Goal: Check status: Check status

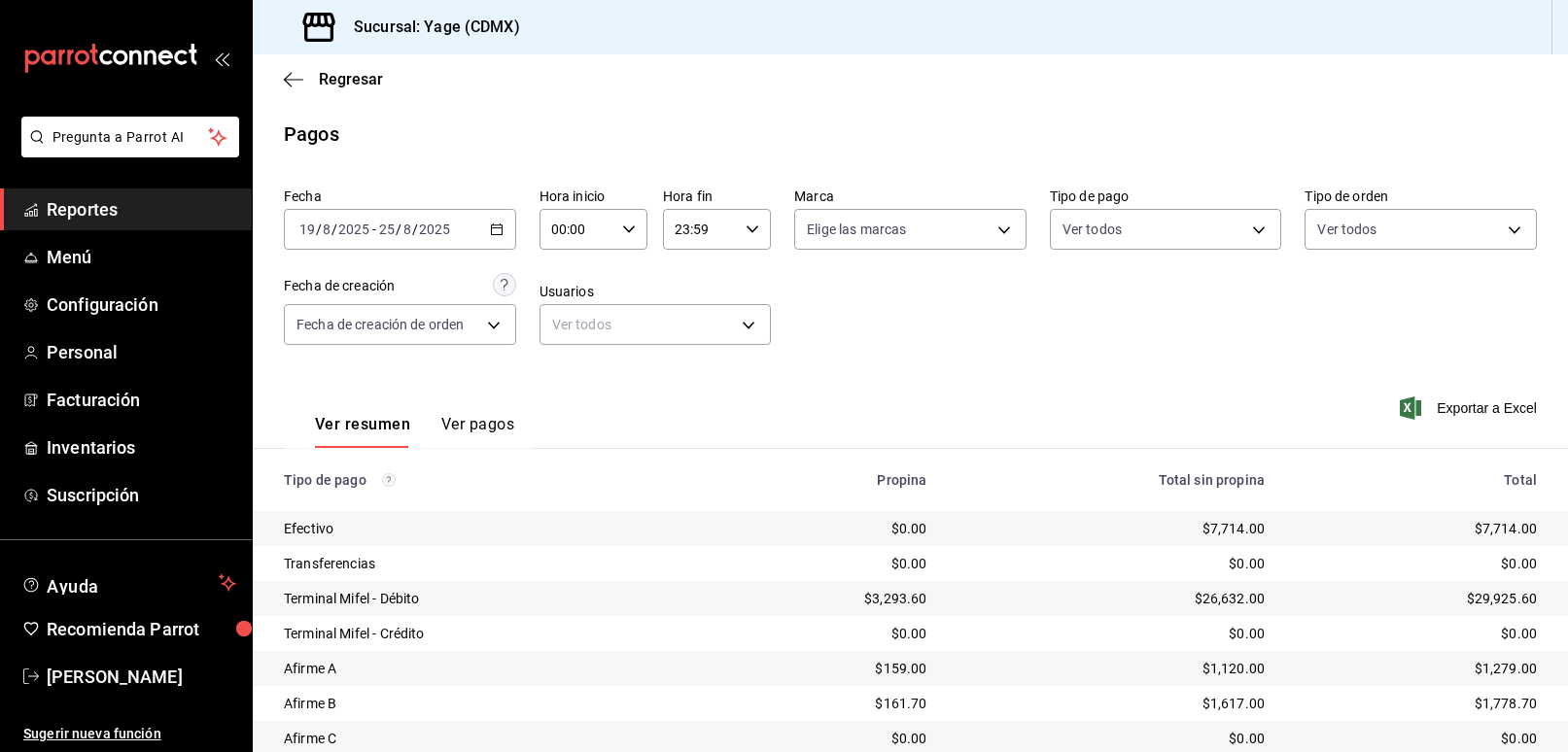
scroll to position [105, 0]
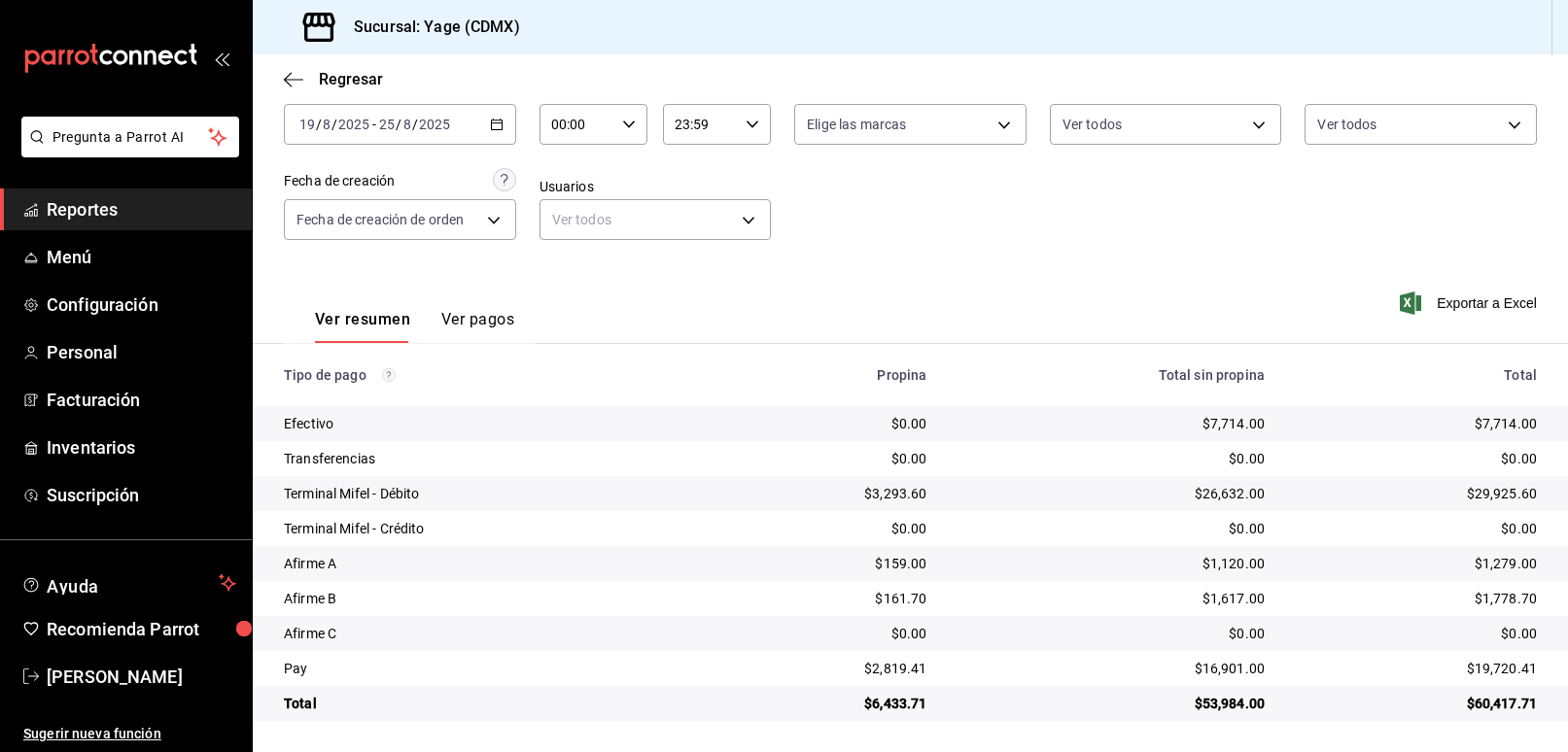
click at [504, 123] on div "[DATE] [DATE] - [DATE] [DATE]" at bounding box center [400, 124] width 233 height 40
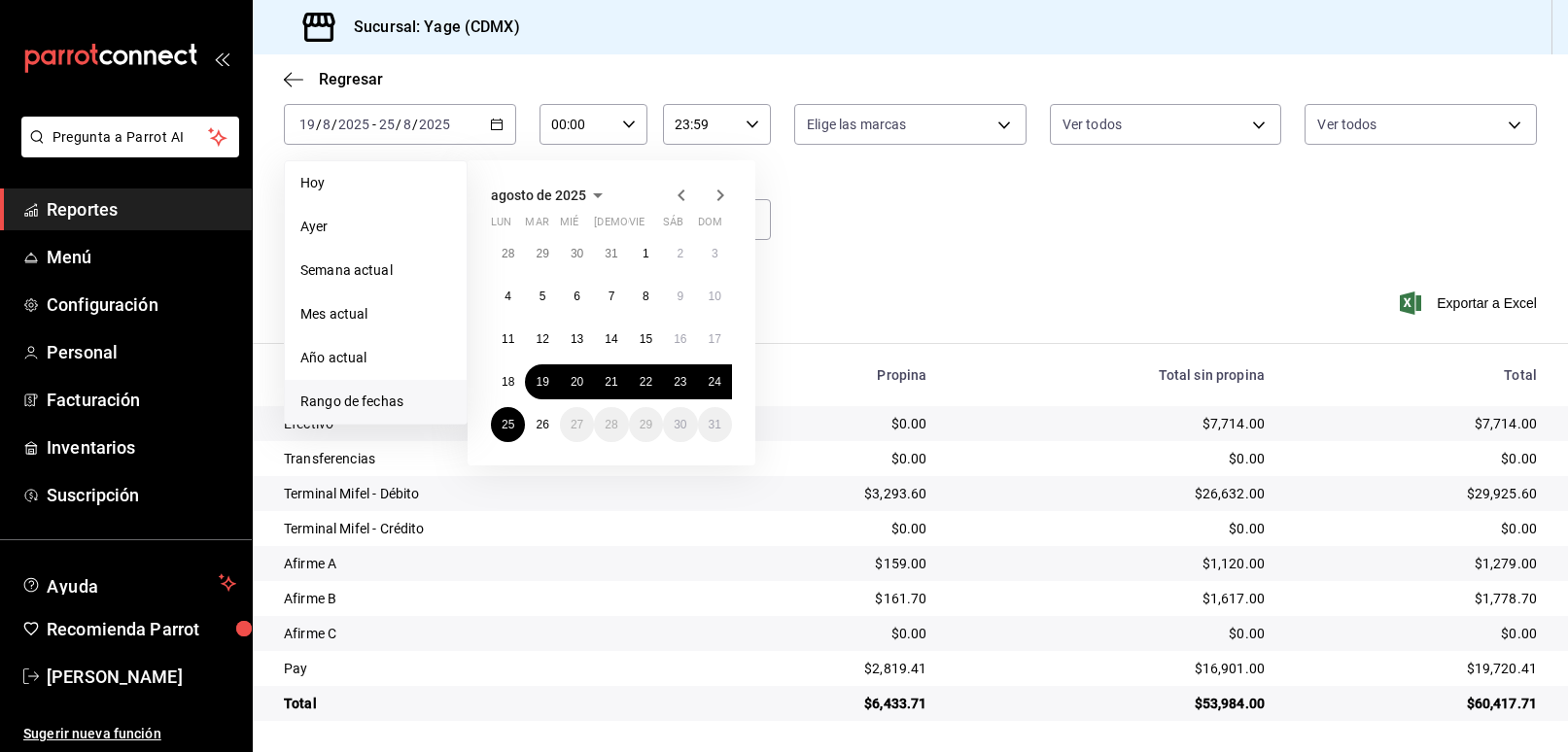
click at [586, 455] on div "[DATE] lun mar mié jue vie sáb dom 28 29 30 31 1 2 3 4 5 6 7 8 9 10 11 12 13 14…" at bounding box center [611, 313] width 288 height 306
click at [546, 385] on abbr "19" at bounding box center [542, 382] width 13 height 14
click at [578, 381] on abbr "20" at bounding box center [577, 382] width 13 height 14
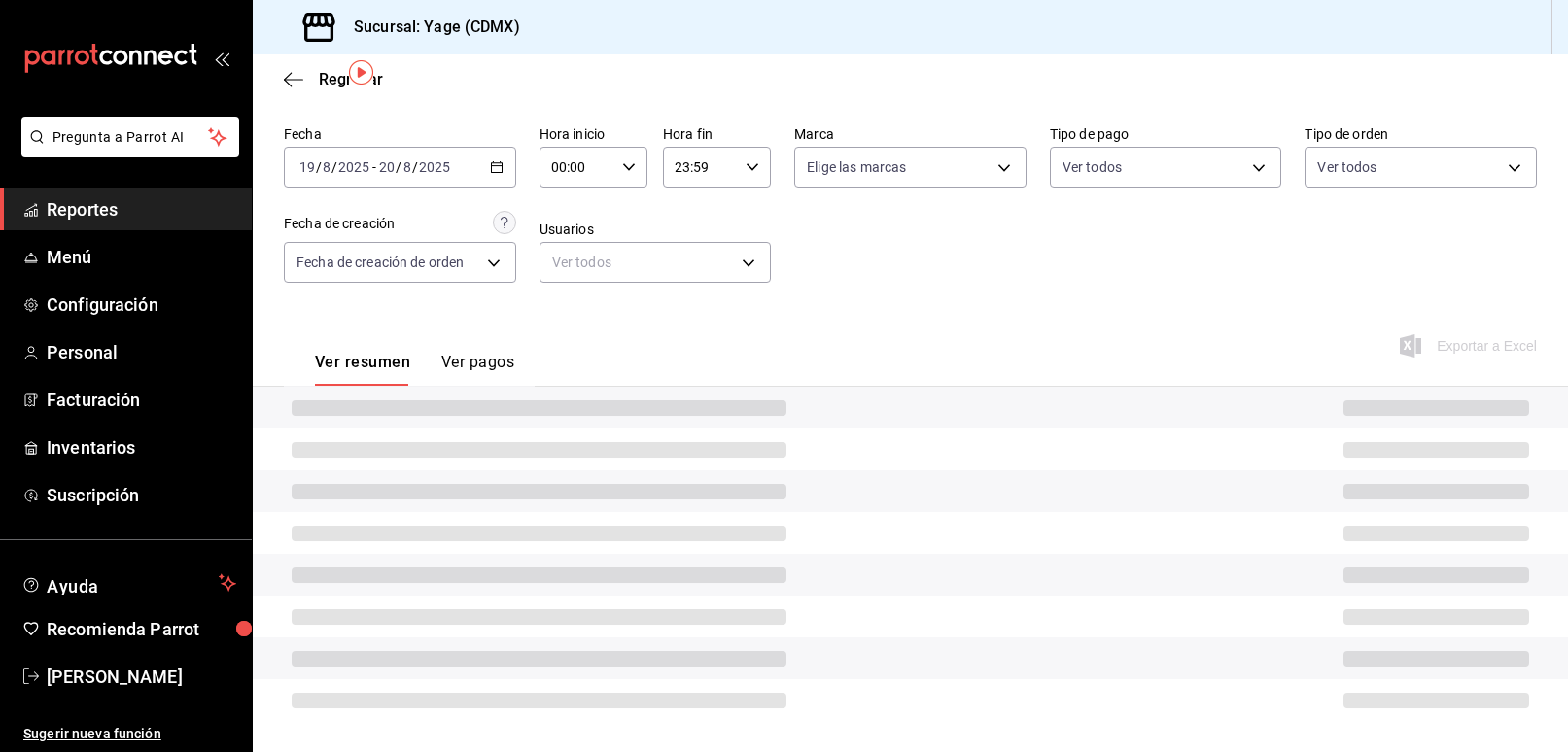
scroll to position [105, 0]
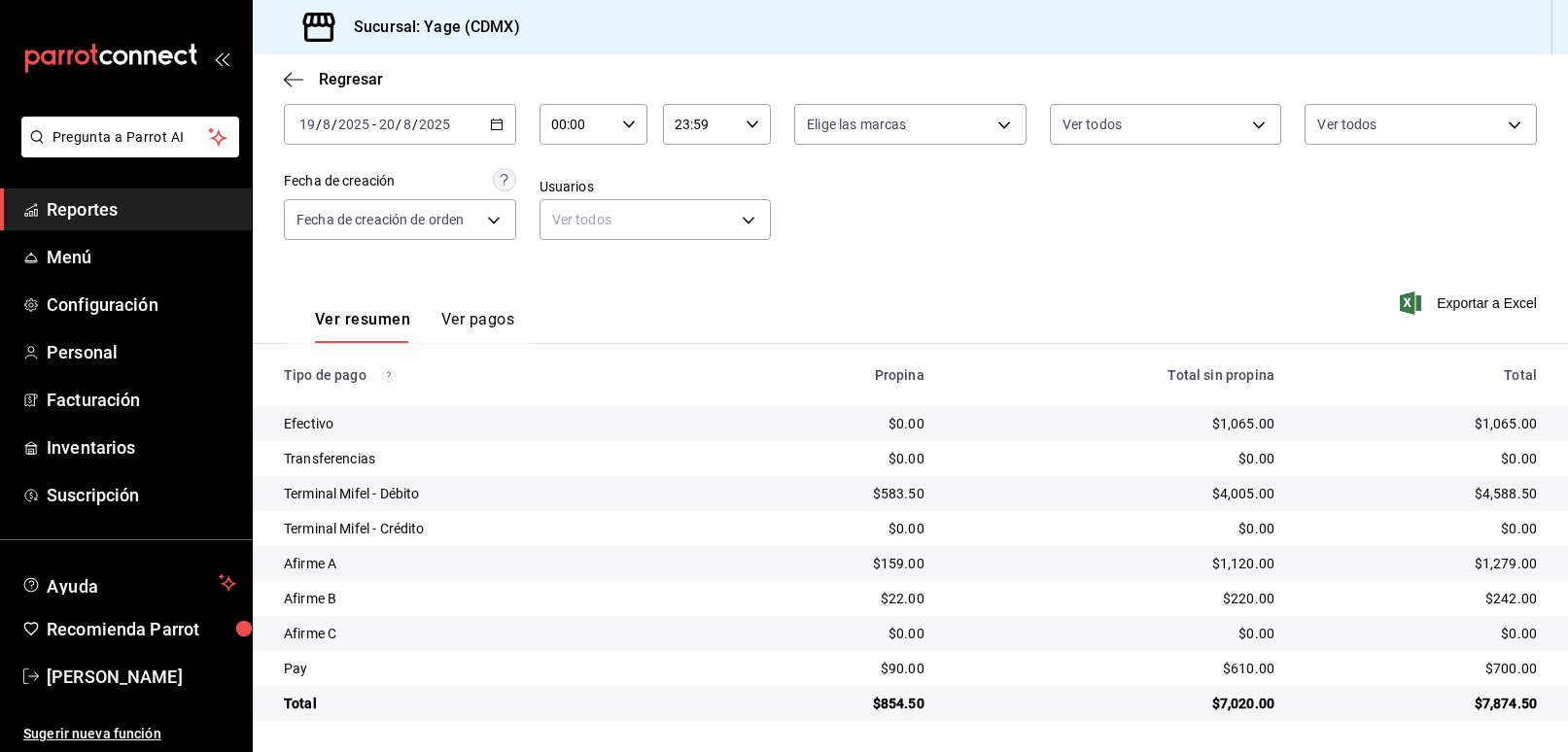
click at [507, 128] on div "[DATE] [DATE] - [DATE] [DATE]" at bounding box center [400, 124] width 233 height 40
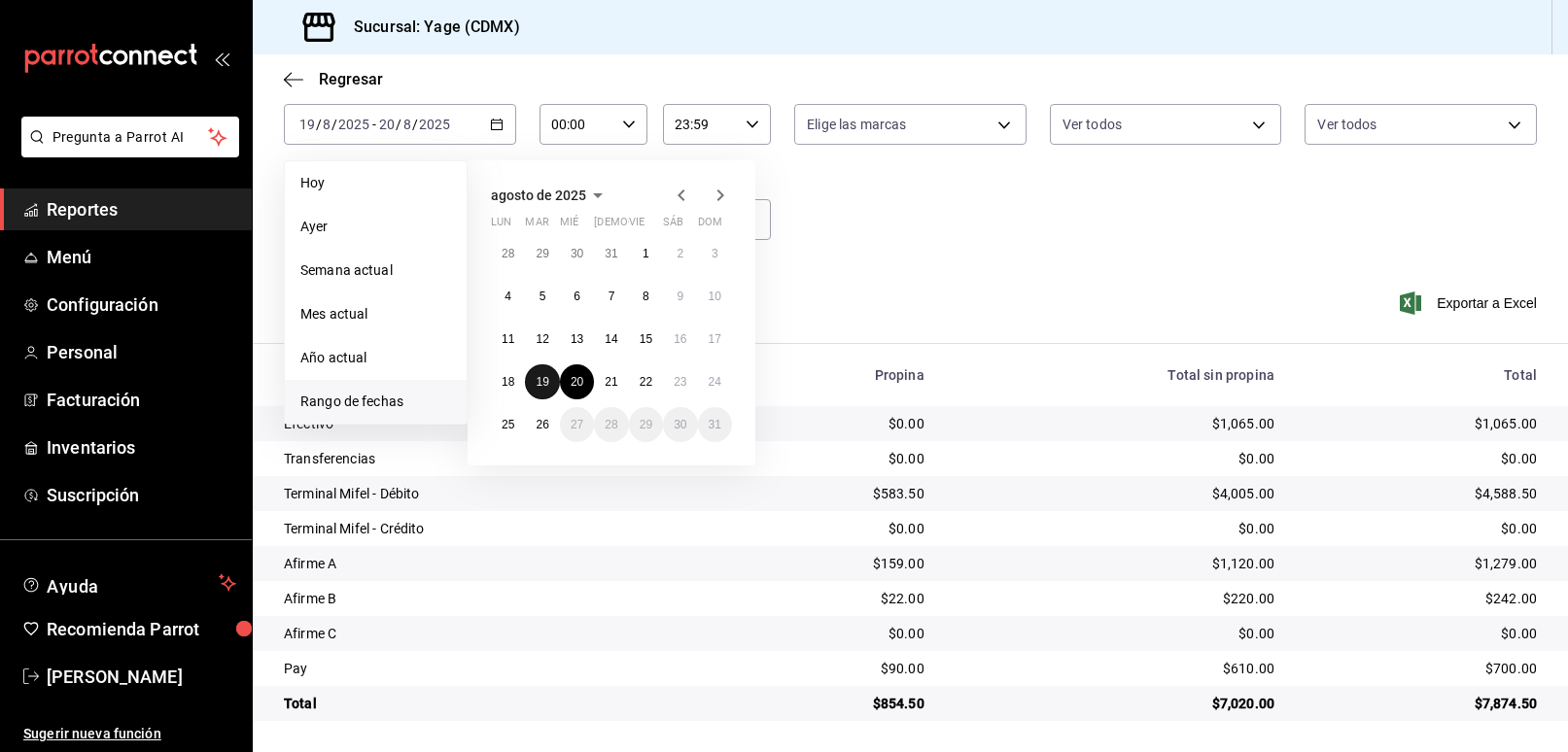
click at [549, 378] on button "19" at bounding box center [542, 382] width 34 height 35
click at [549, 367] on div "Ver resumen Ver pagos Exportar a Excel" at bounding box center [910, 314] width 1316 height 103
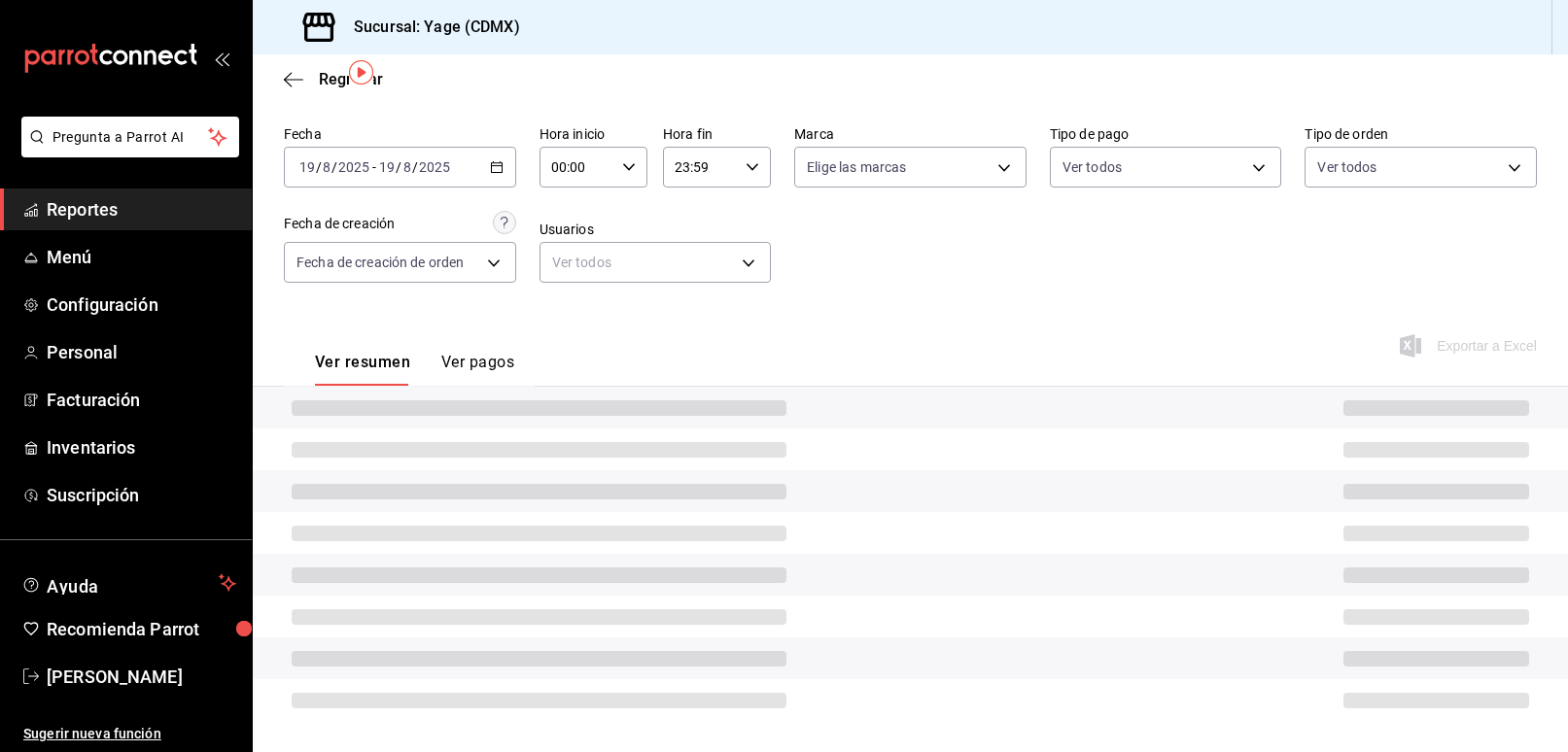
scroll to position [105, 0]
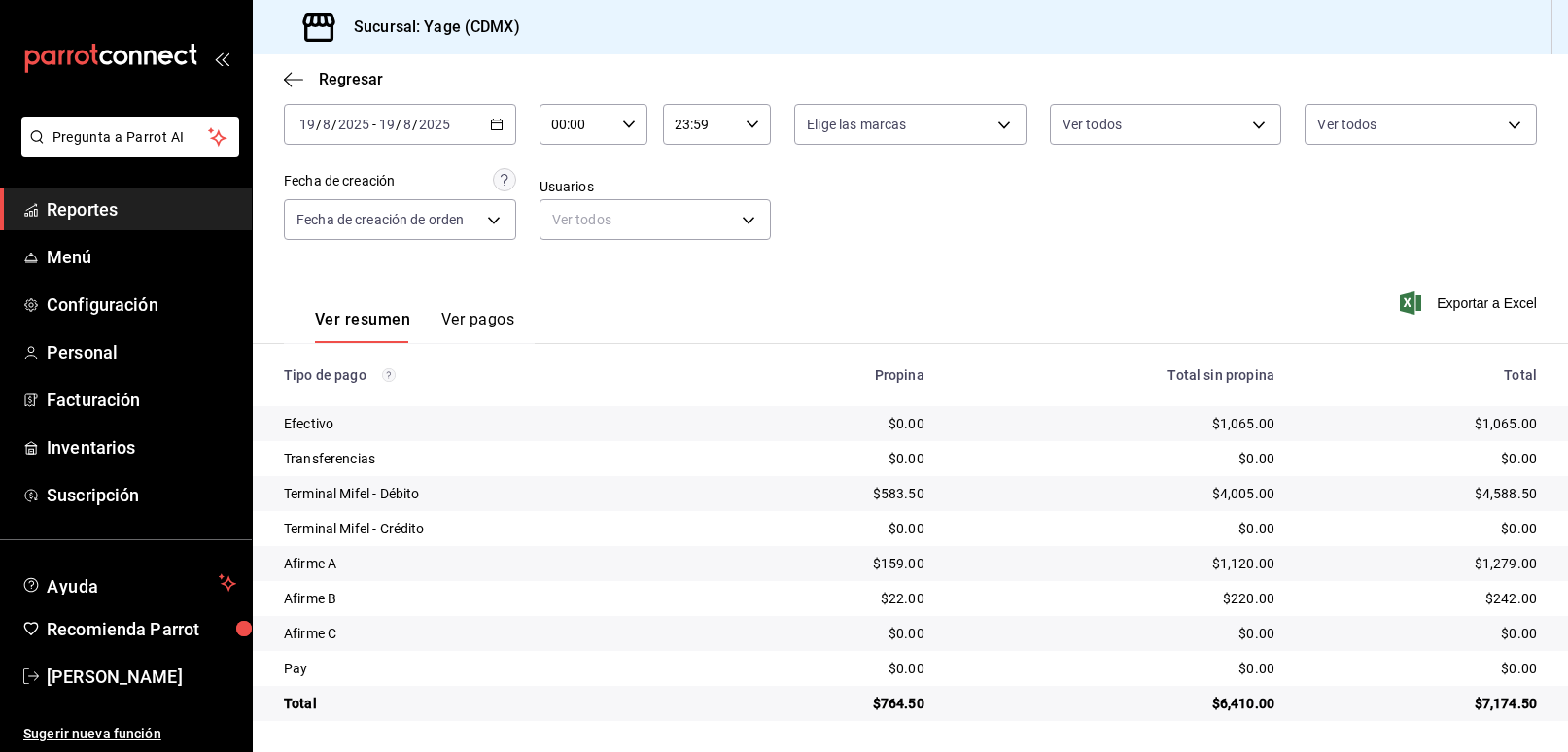
click at [496, 110] on div "[DATE] [DATE] - [DATE] [DATE]" at bounding box center [400, 124] width 233 height 40
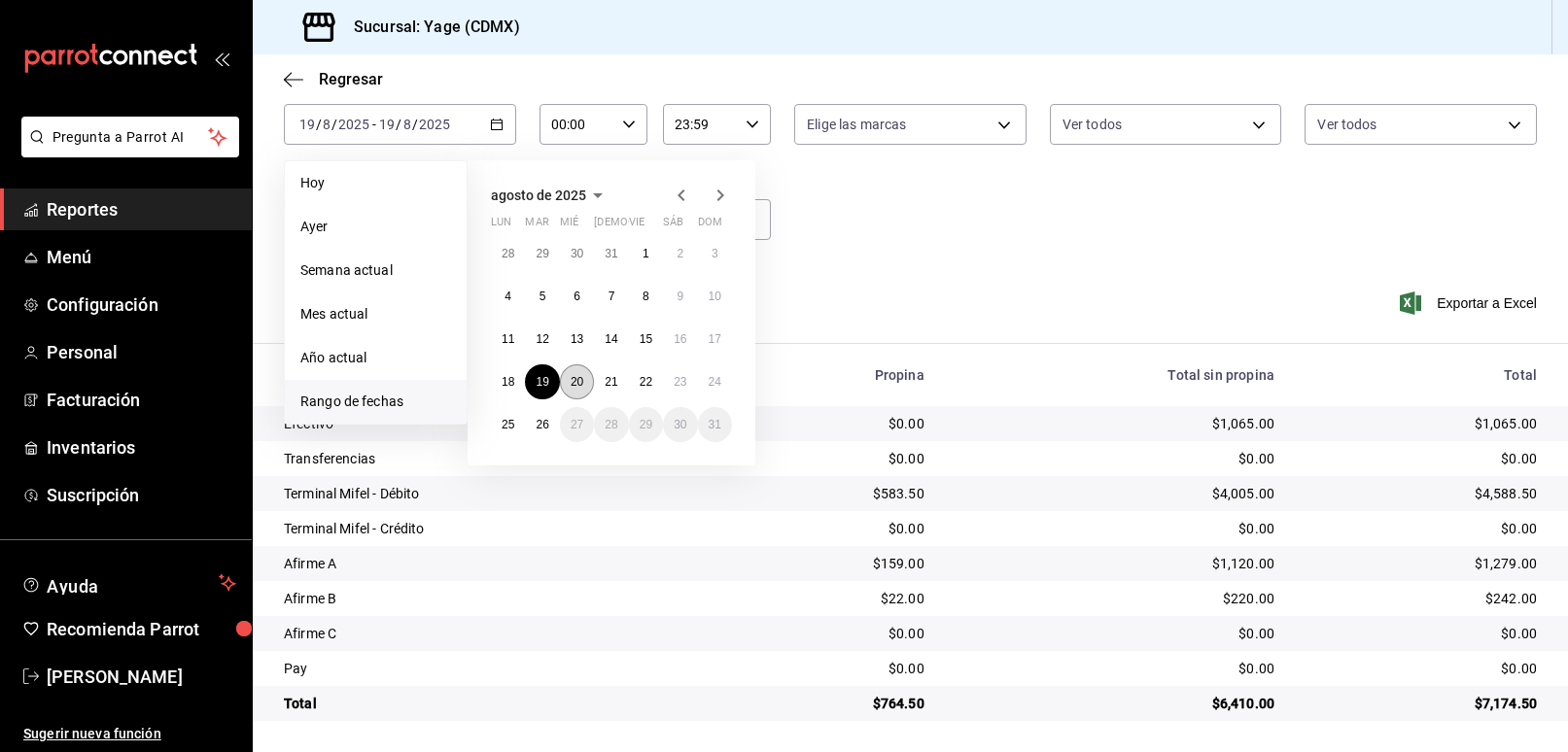
click at [574, 384] on abbr "20" at bounding box center [577, 382] width 13 height 14
click at [516, 421] on button "25" at bounding box center [508, 425] width 34 height 35
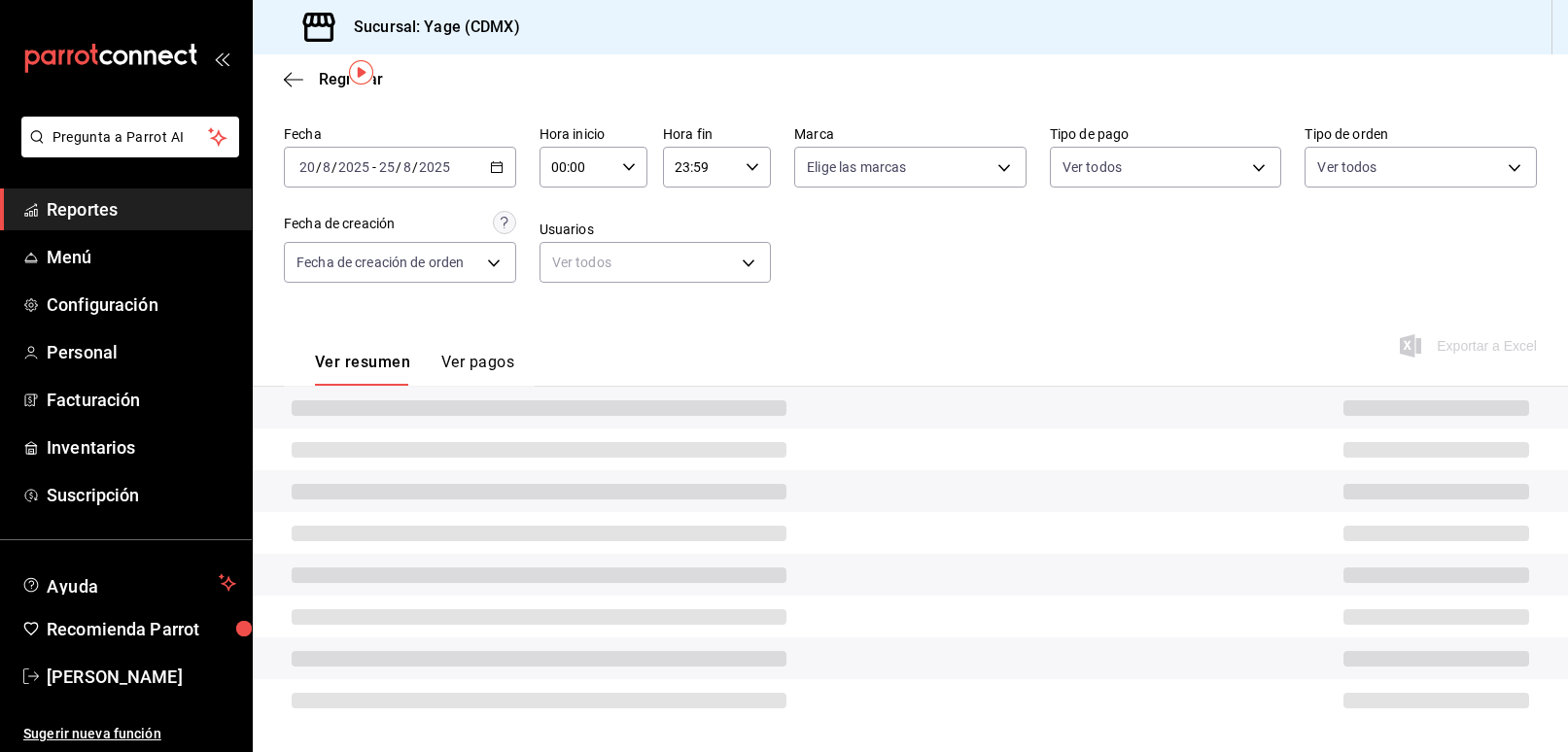
scroll to position [105, 0]
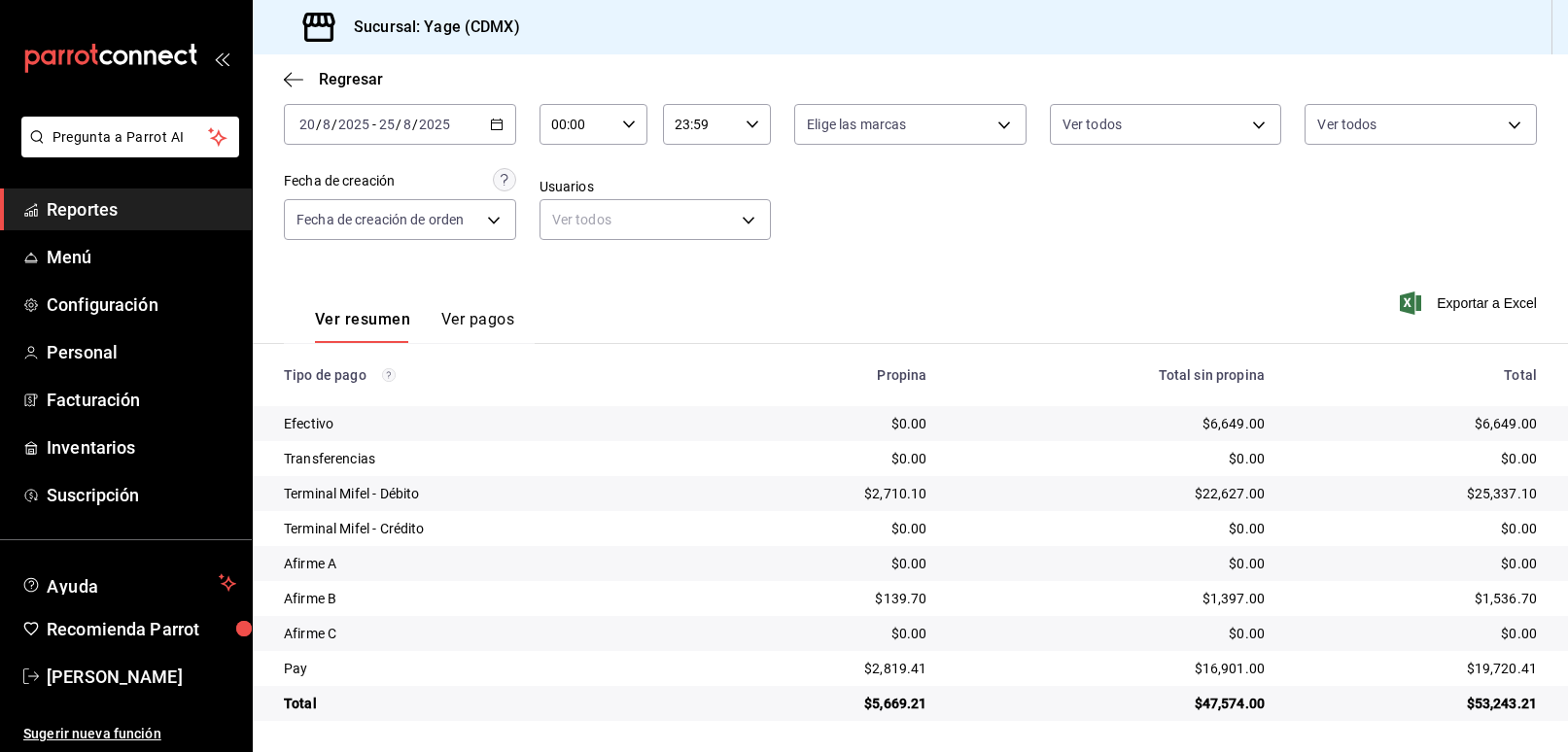
click at [506, 125] on div "[DATE] [DATE] - [DATE] [DATE]" at bounding box center [400, 124] width 233 height 40
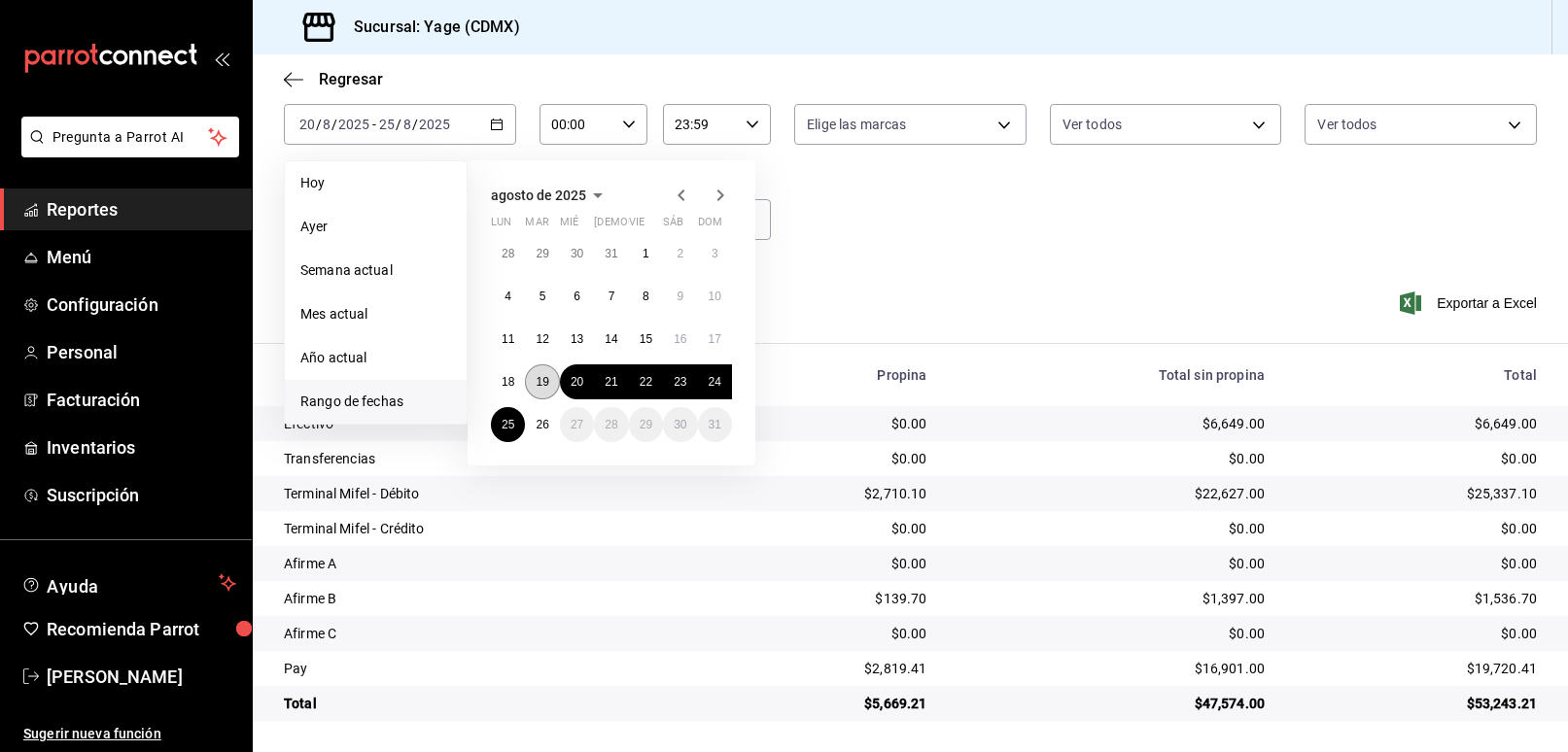
click at [548, 377] on button "19" at bounding box center [542, 382] width 34 height 35
click at [579, 383] on abbr "20" at bounding box center [577, 382] width 13 height 14
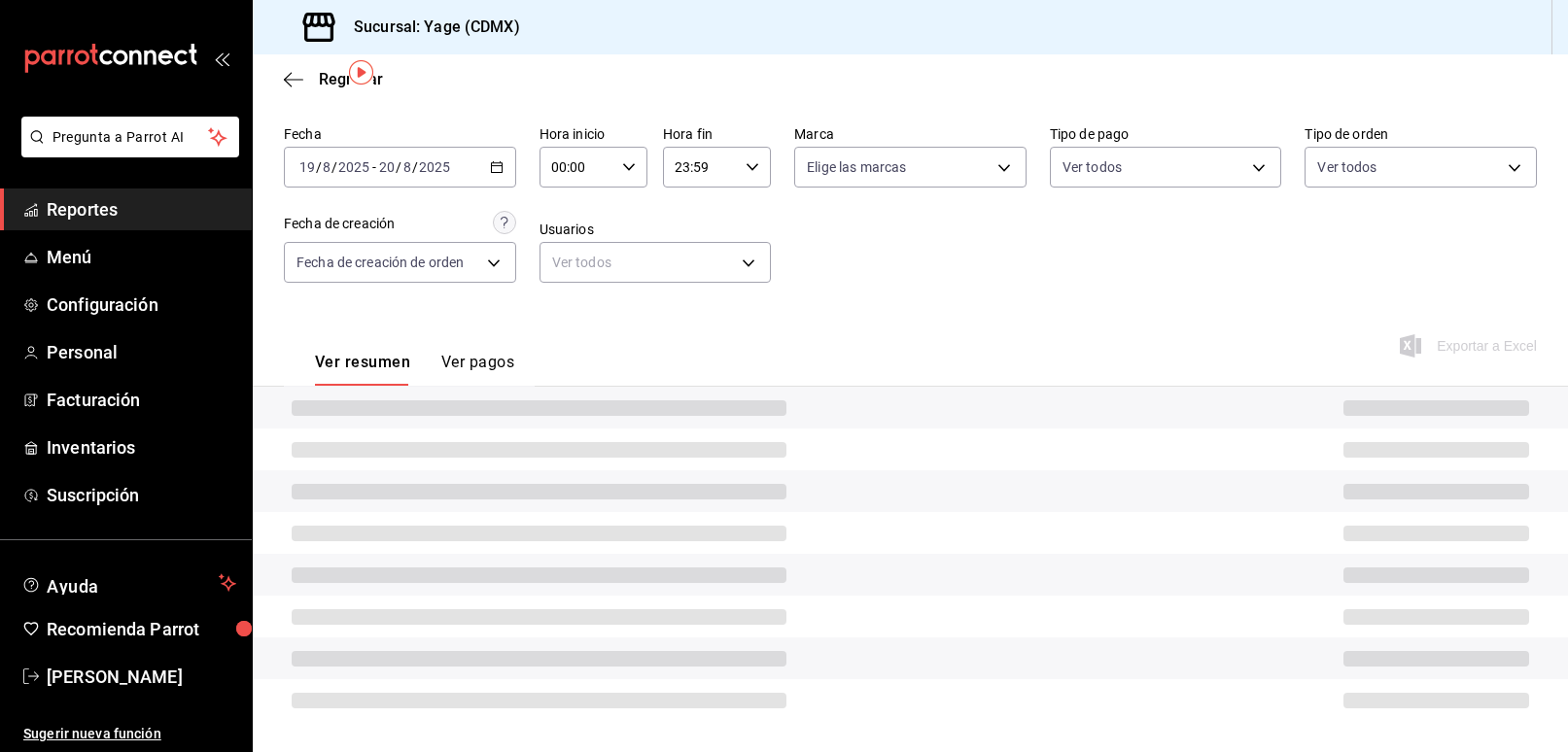
scroll to position [105, 0]
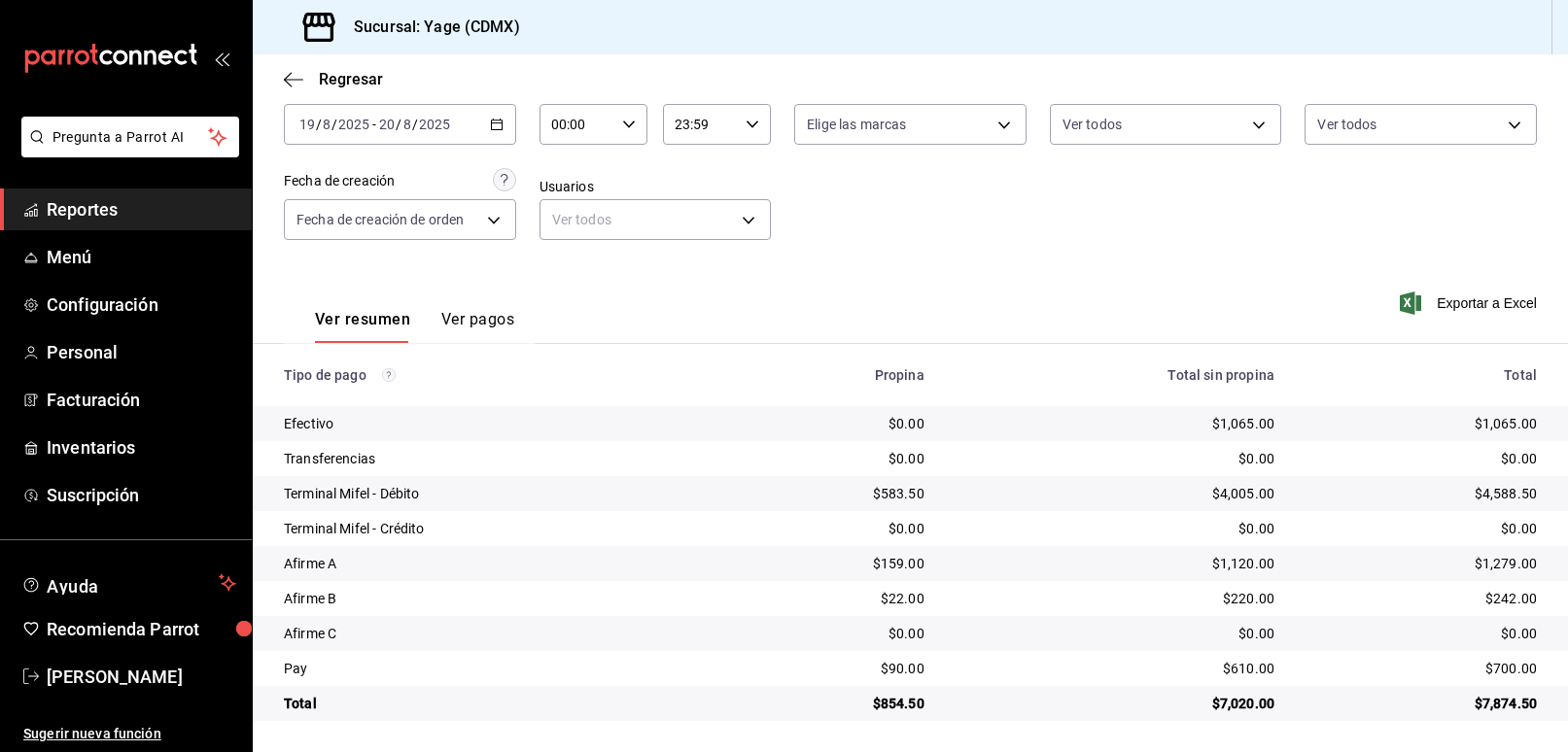
click at [494, 124] on icon "button" at bounding box center [497, 124] width 14 height 14
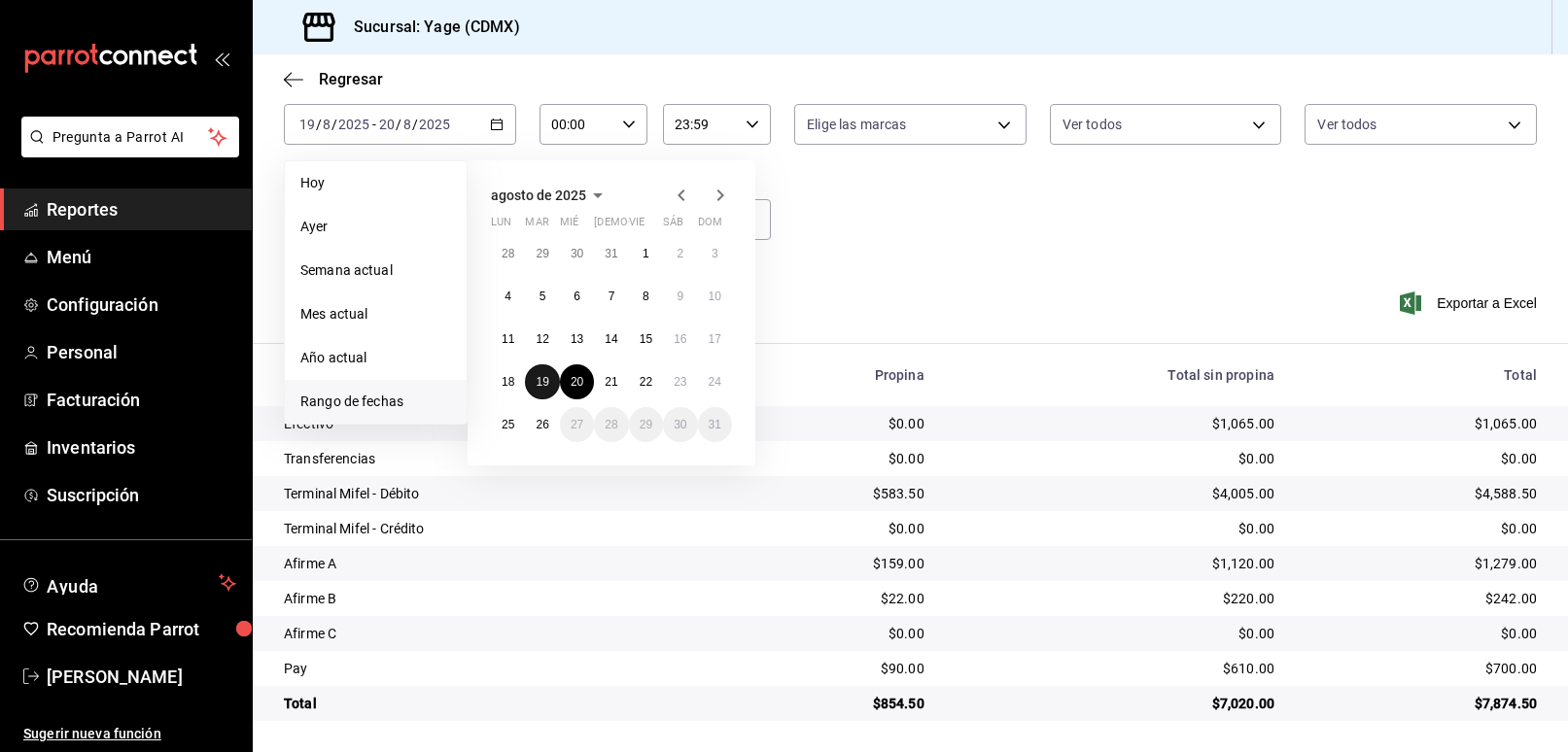
click at [543, 379] on abbr "19" at bounding box center [542, 382] width 13 height 14
click at [576, 378] on abbr "20" at bounding box center [577, 382] width 13 height 14
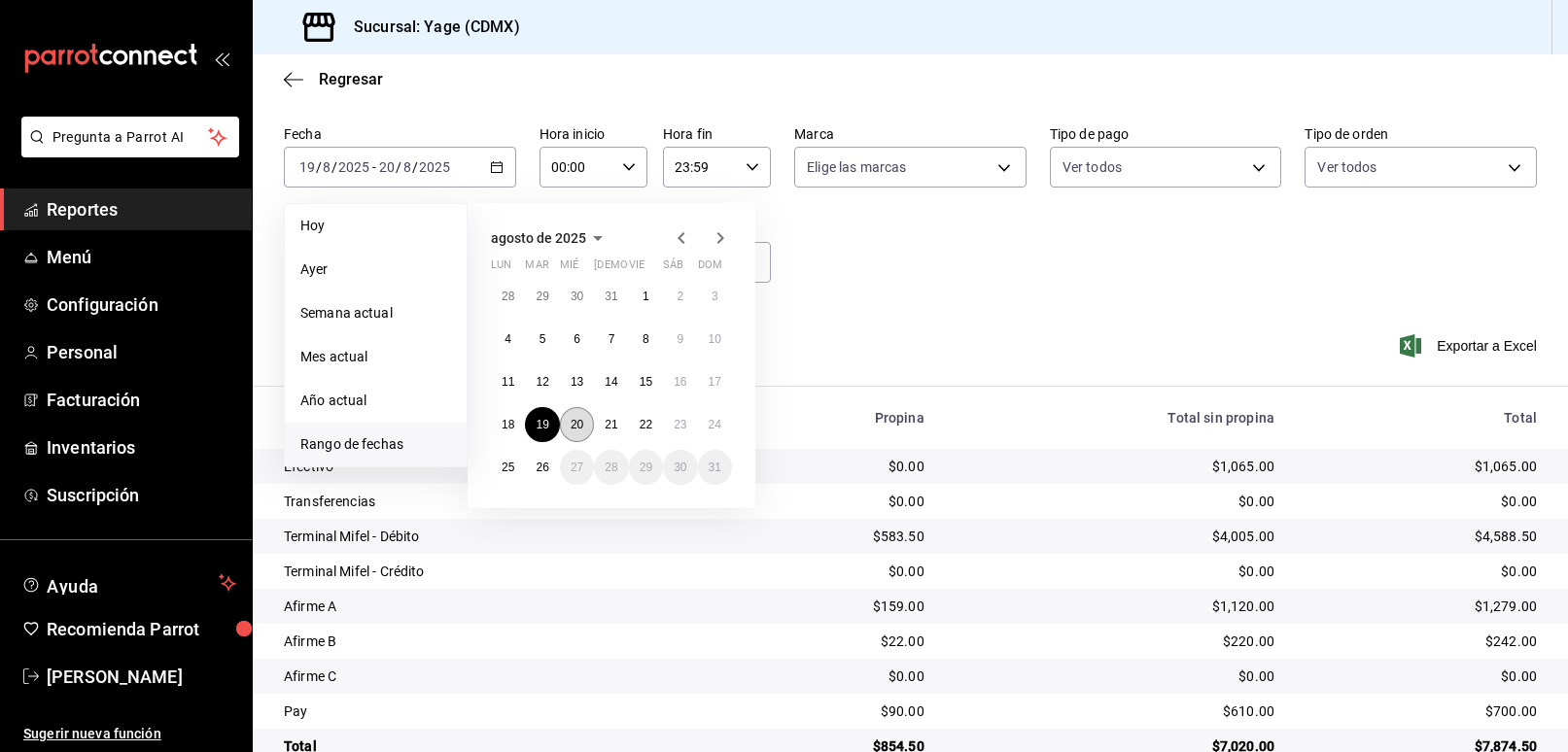
click at [576, 378] on div "Ver resumen Ver pagos Exportar a Excel" at bounding box center [910, 358] width 1316 height 103
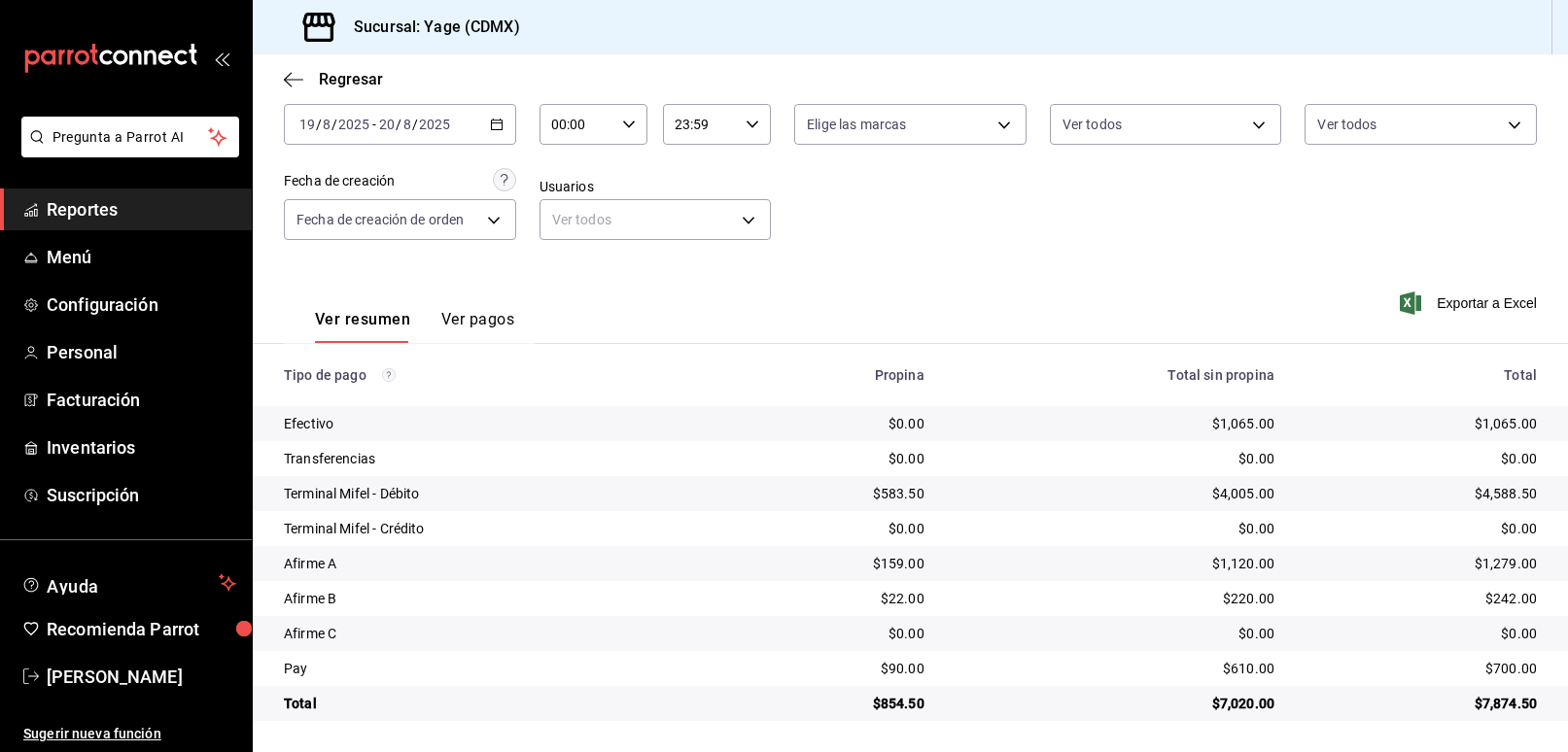
click at [493, 127] on icon "button" at bounding box center [497, 124] width 14 height 14
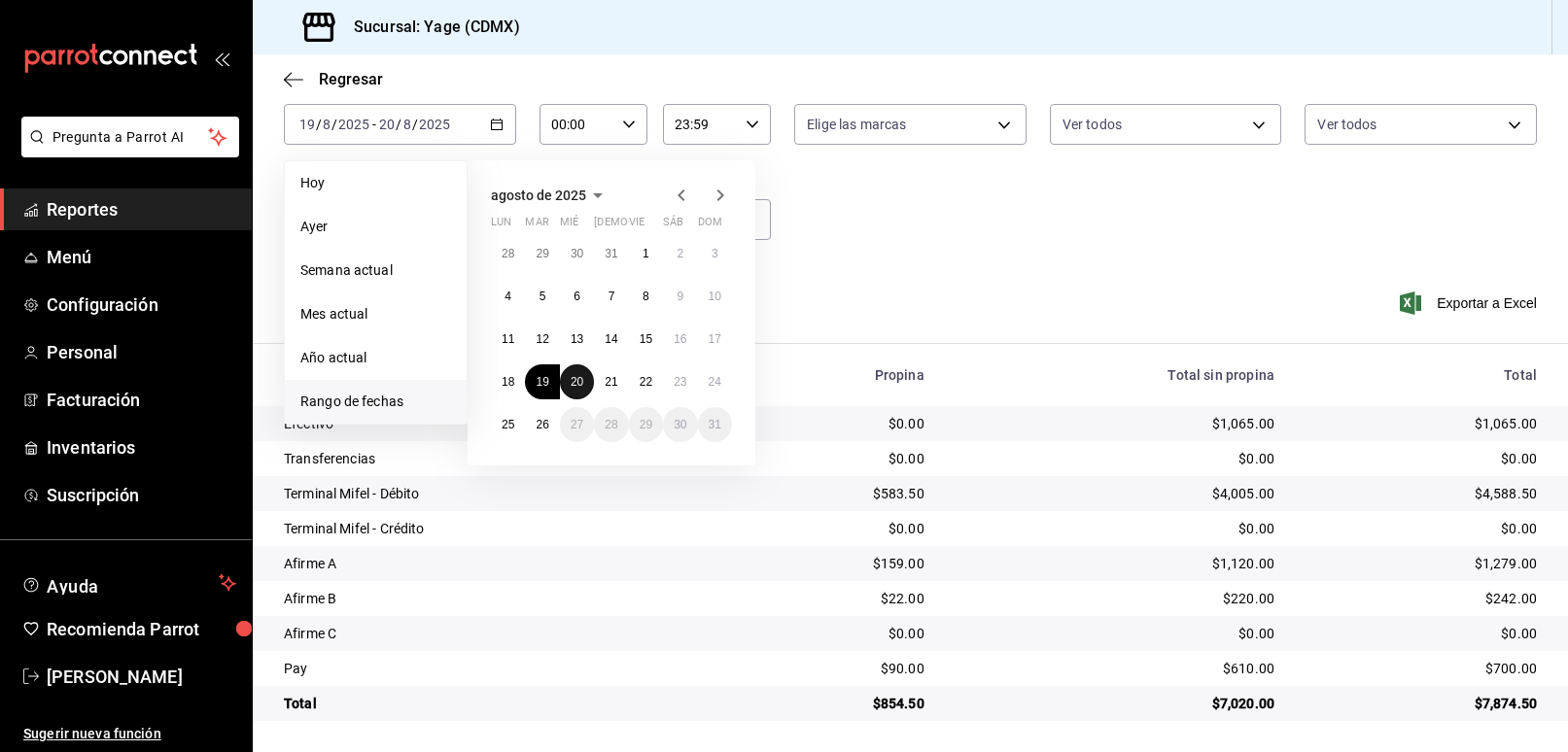
click at [572, 376] on abbr "20" at bounding box center [577, 382] width 13 height 14
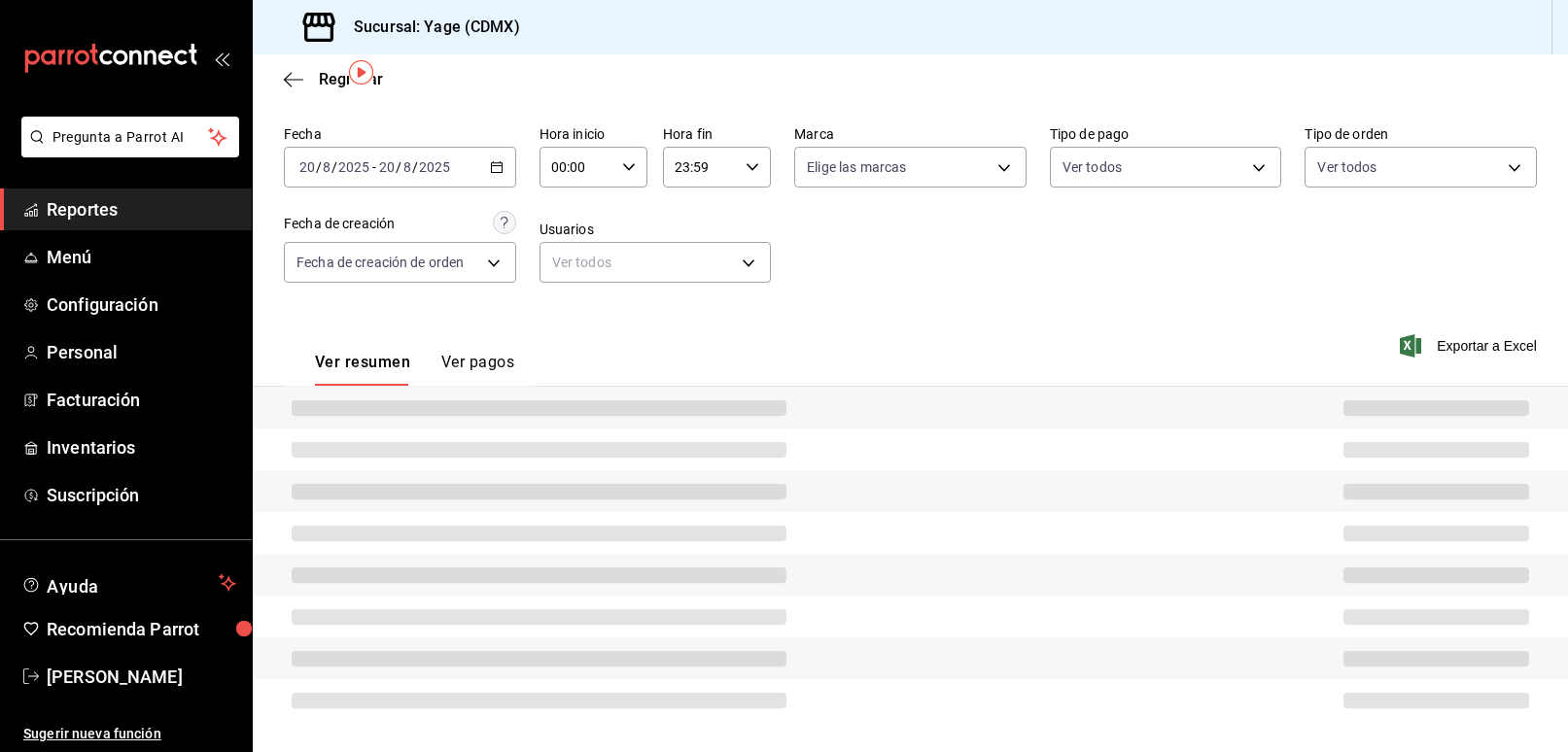
click at [572, 376] on div "Ver resumen Ver pagos Exportar a Excel" at bounding box center [910, 358] width 1316 height 103
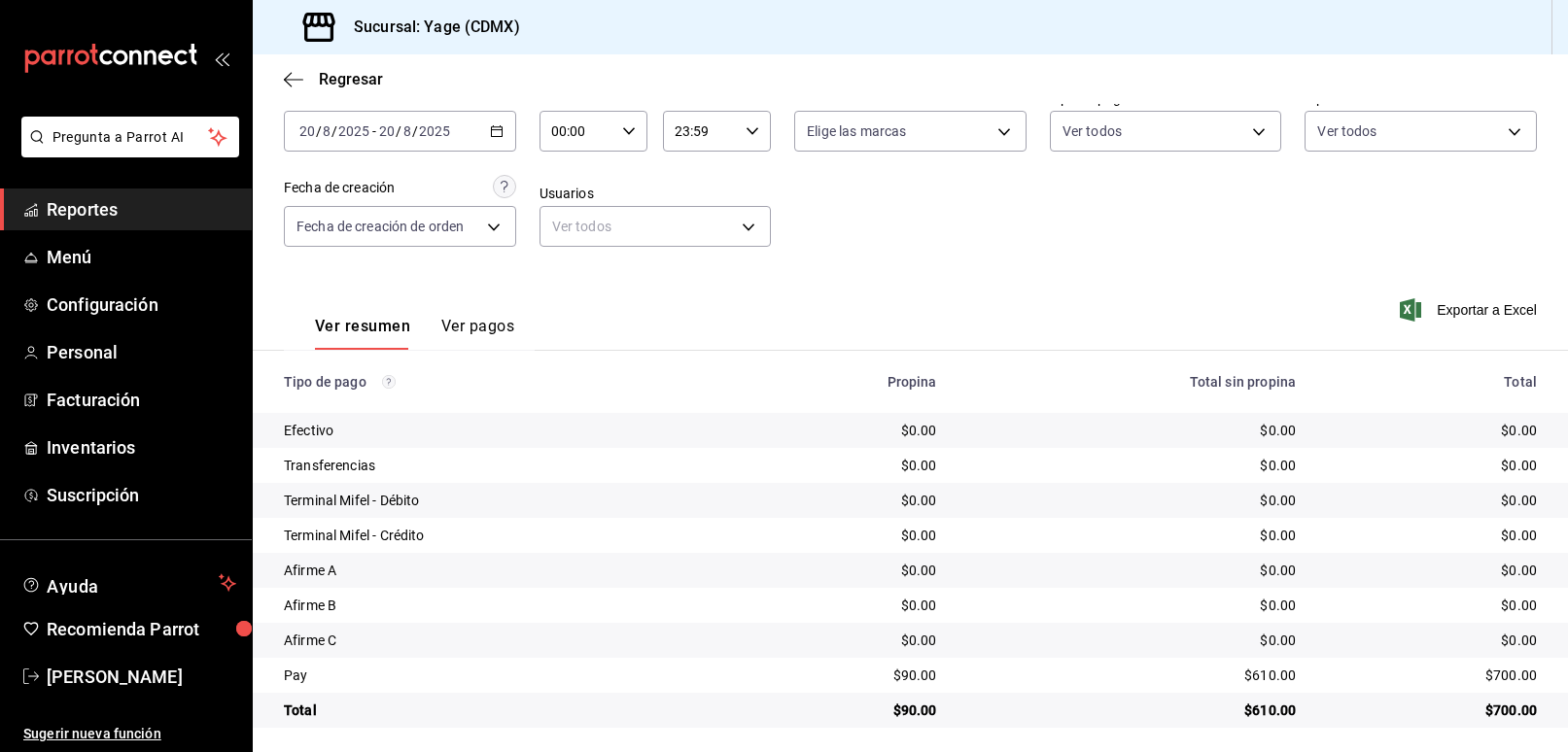
scroll to position [101, 0]
click at [493, 129] on icon "button" at bounding box center [497, 129] width 14 height 14
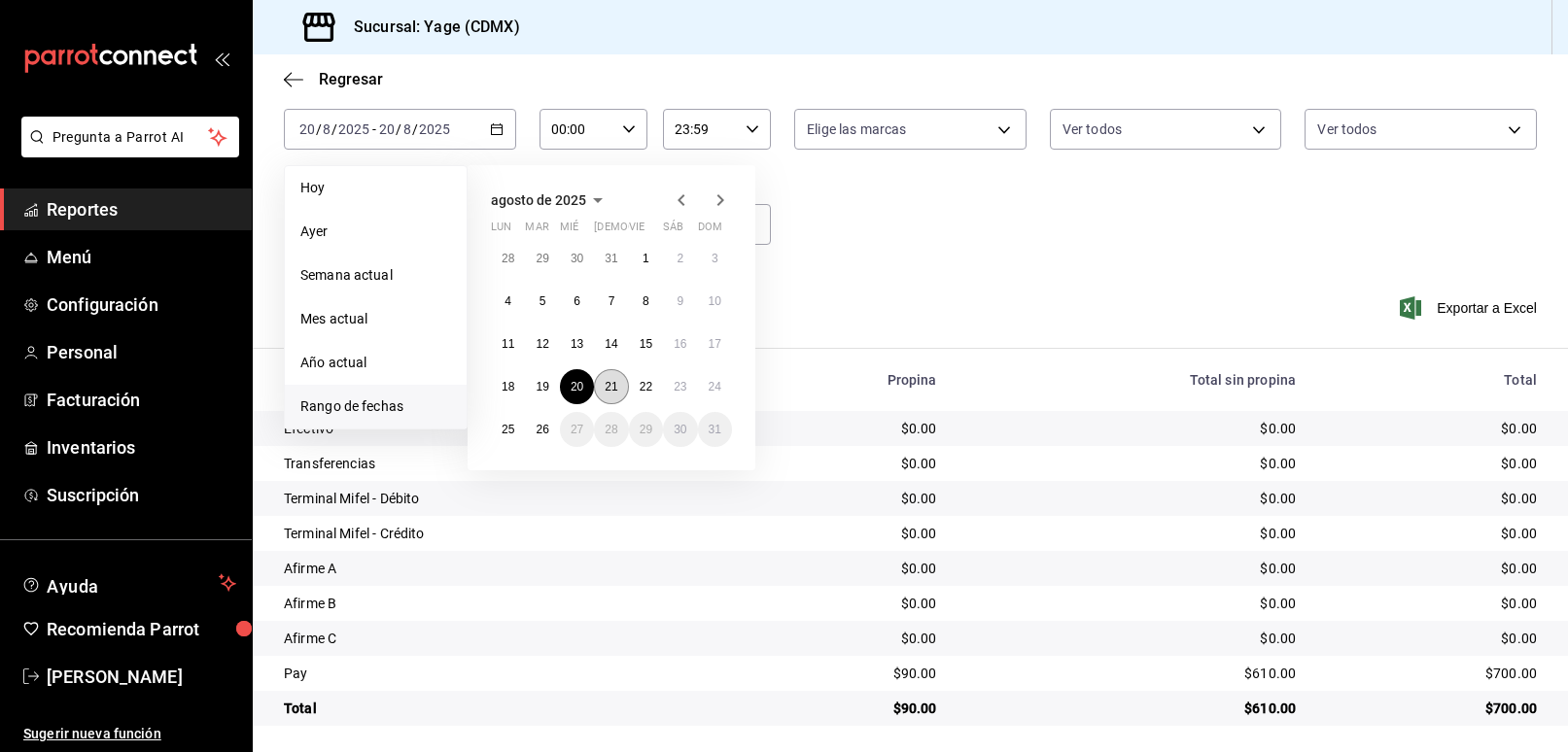
click at [607, 389] on abbr "21" at bounding box center [611, 387] width 13 height 14
click at [503, 425] on abbr "25" at bounding box center [508, 430] width 13 height 14
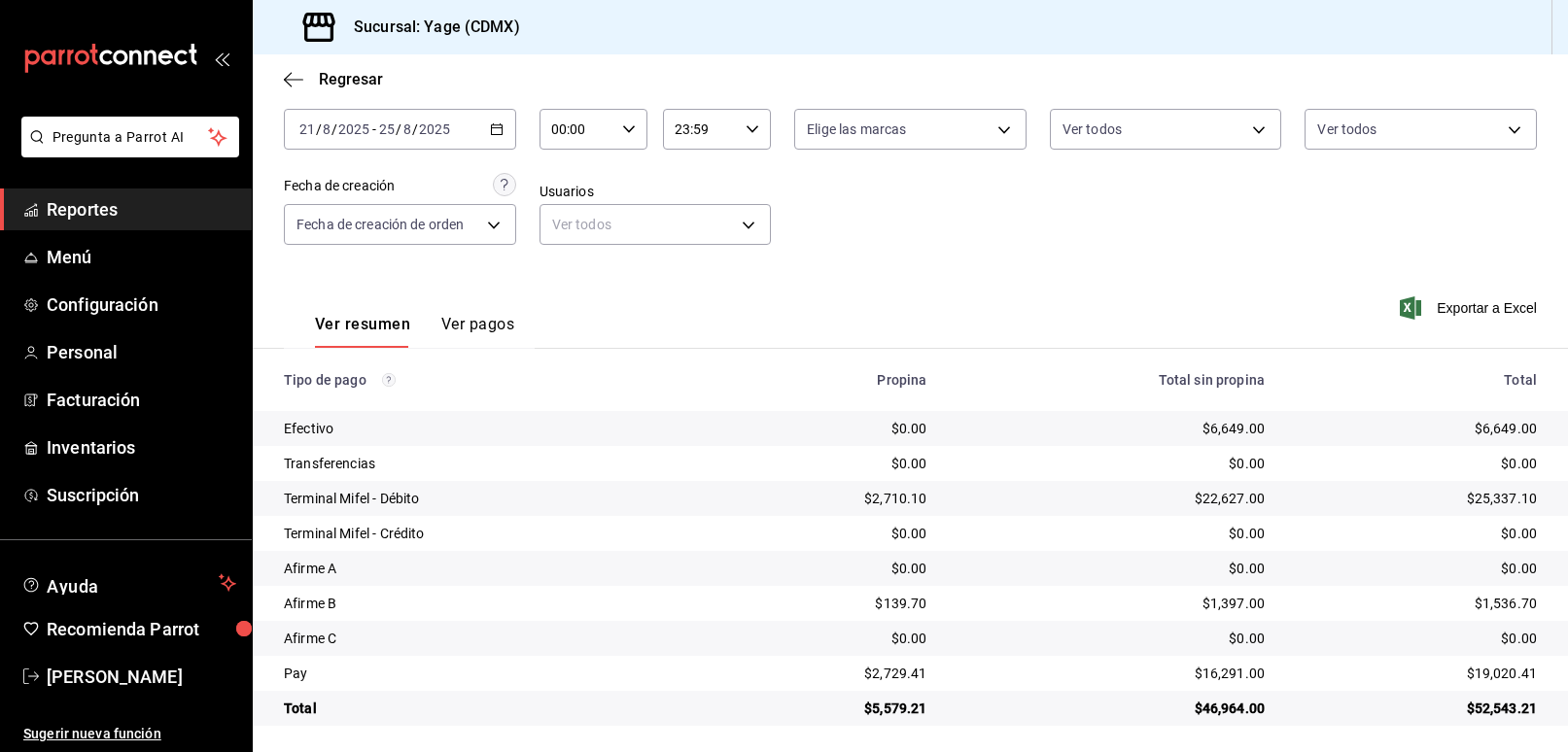
scroll to position [105, 0]
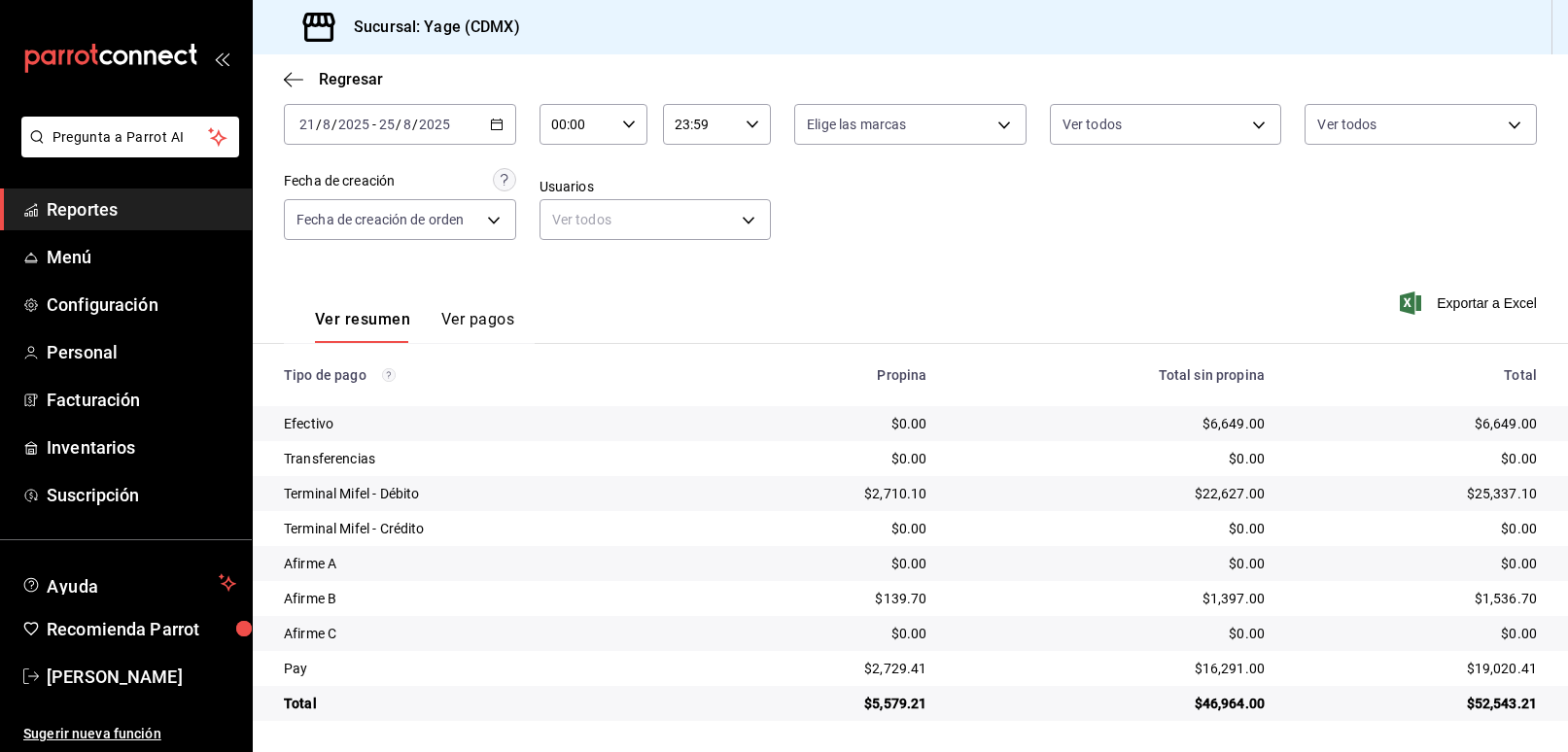
click at [498, 117] on icon "button" at bounding box center [497, 124] width 14 height 14
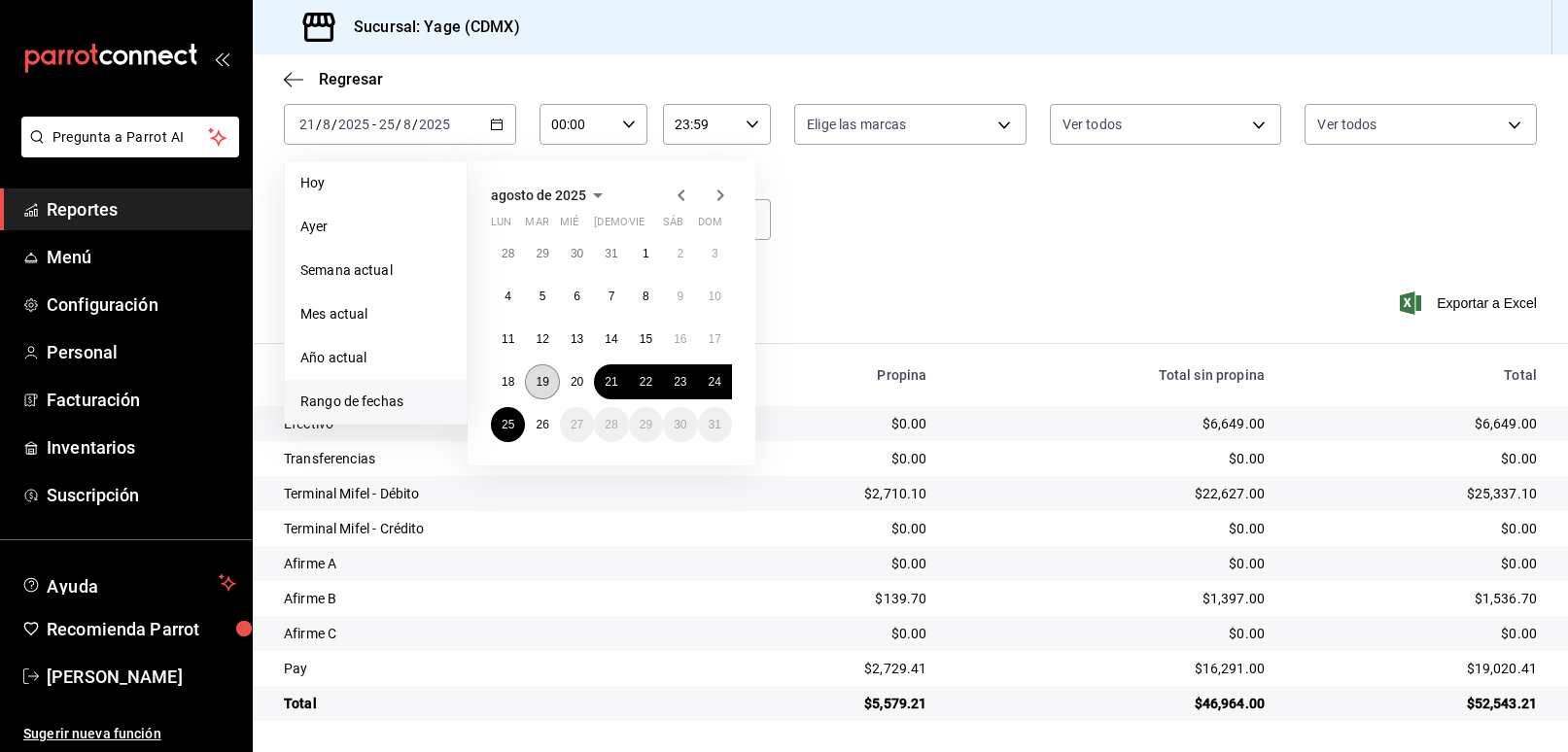
click at [546, 392] on button "19" at bounding box center [542, 382] width 34 height 35
click at [515, 421] on button "25" at bounding box center [508, 425] width 34 height 35
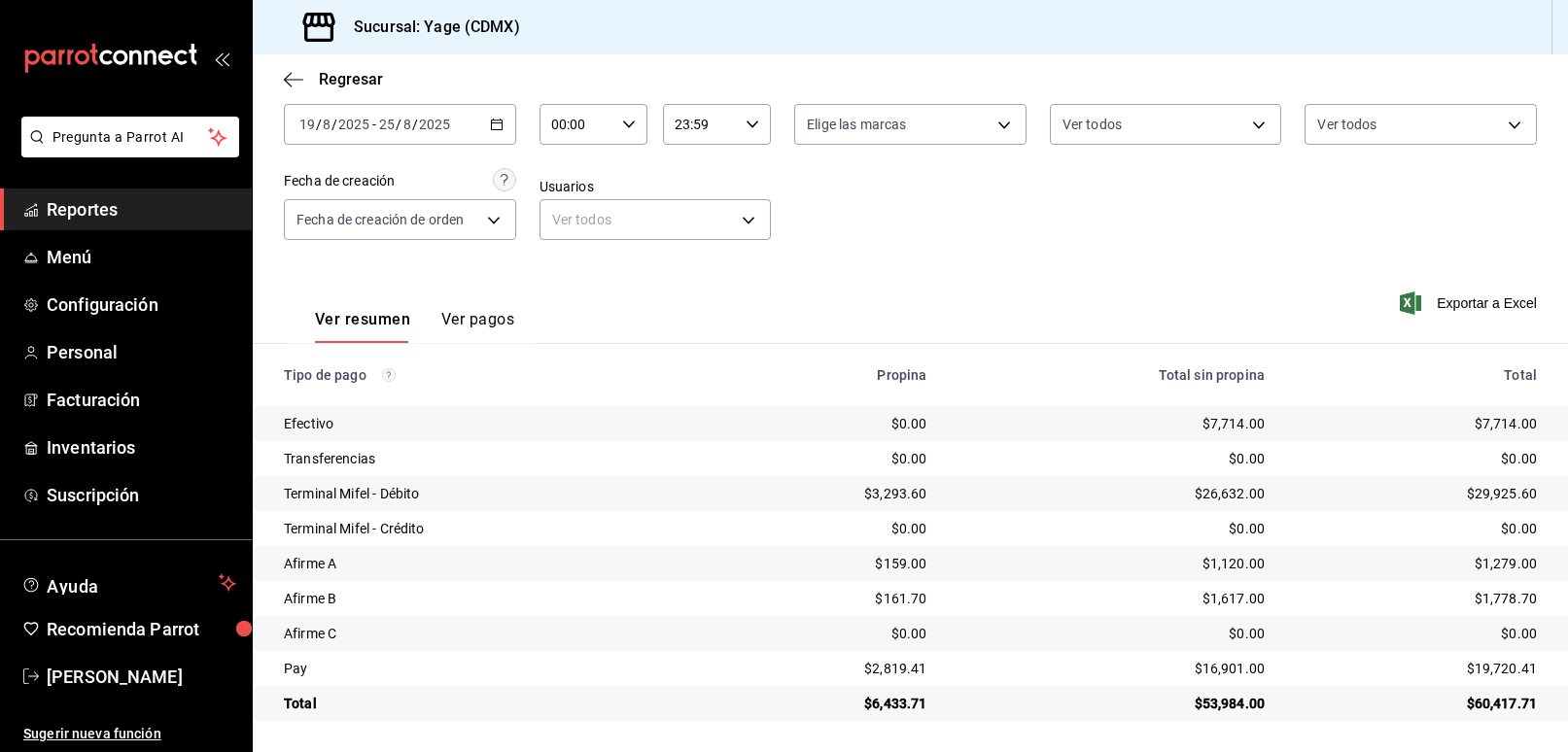
scroll to position [98, 0]
